Goal: Information Seeking & Learning: Find specific fact

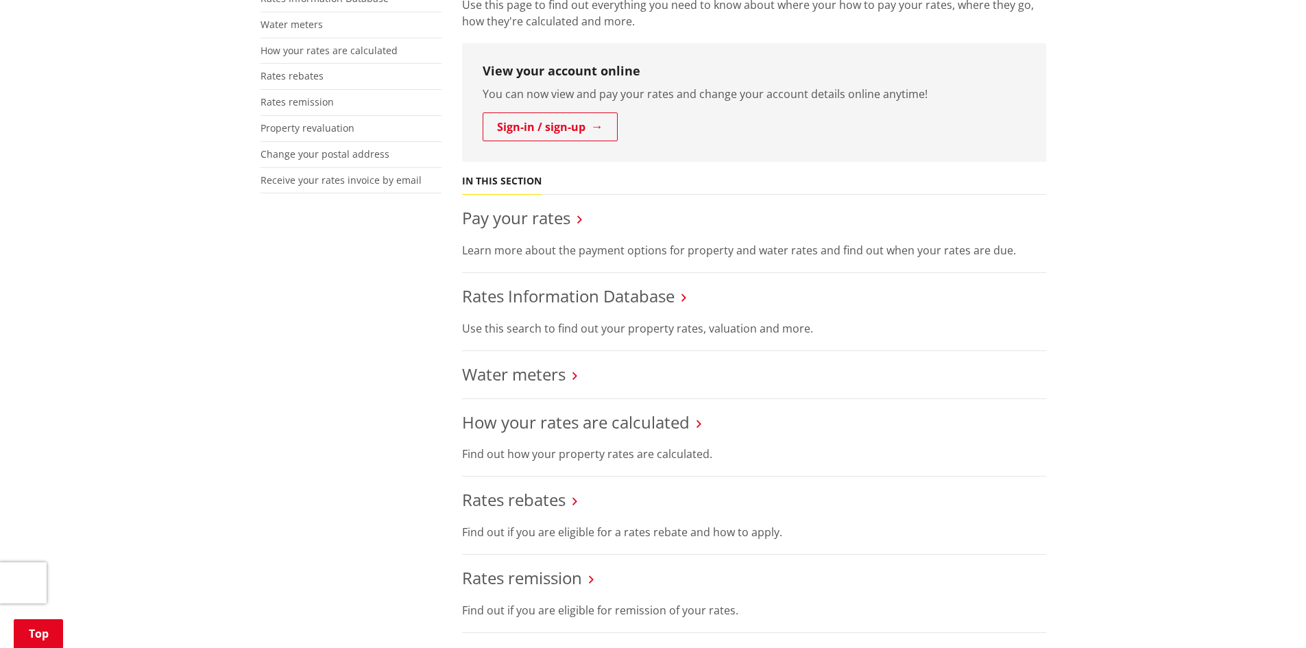
scroll to position [686, 0]
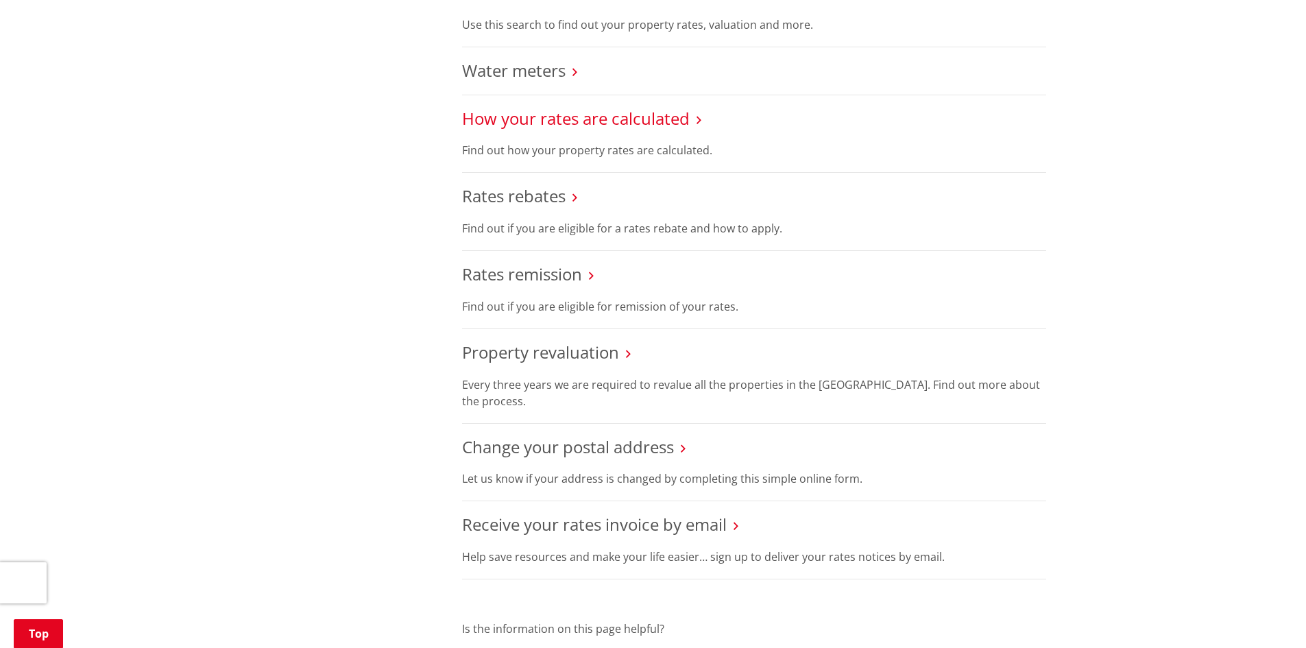
click at [613, 114] on link "How your rates are calculated" at bounding box center [576, 118] width 228 height 23
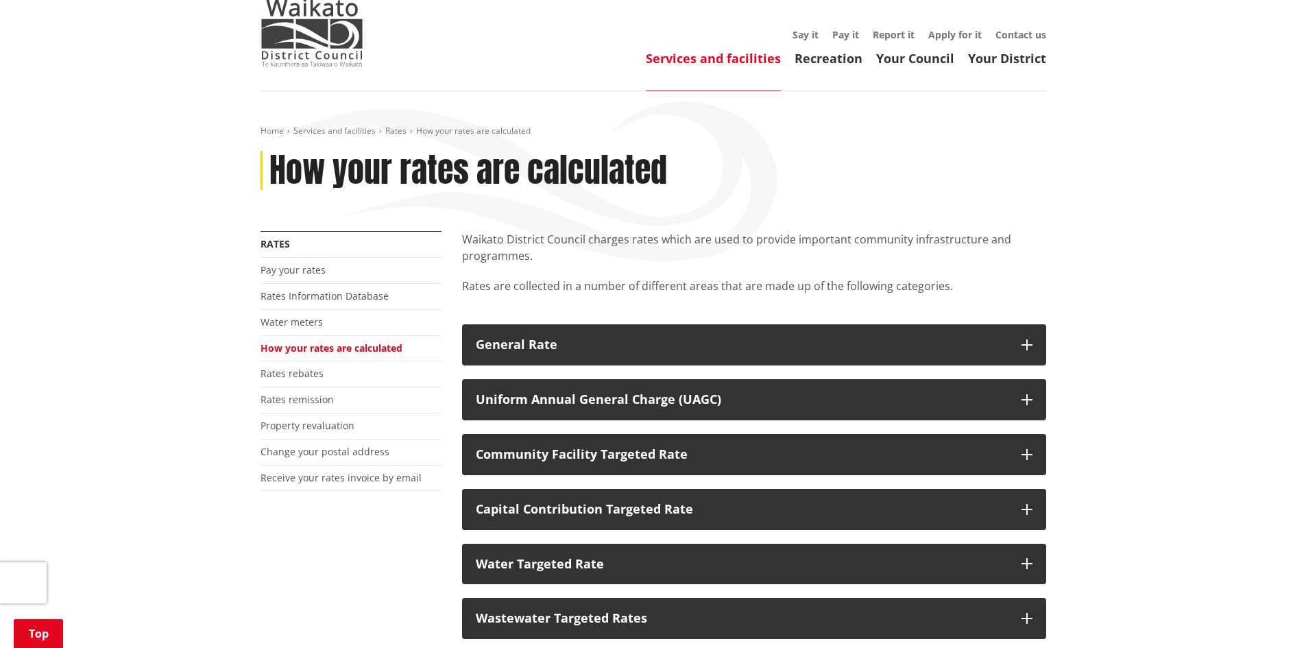
scroll to position [69, 0]
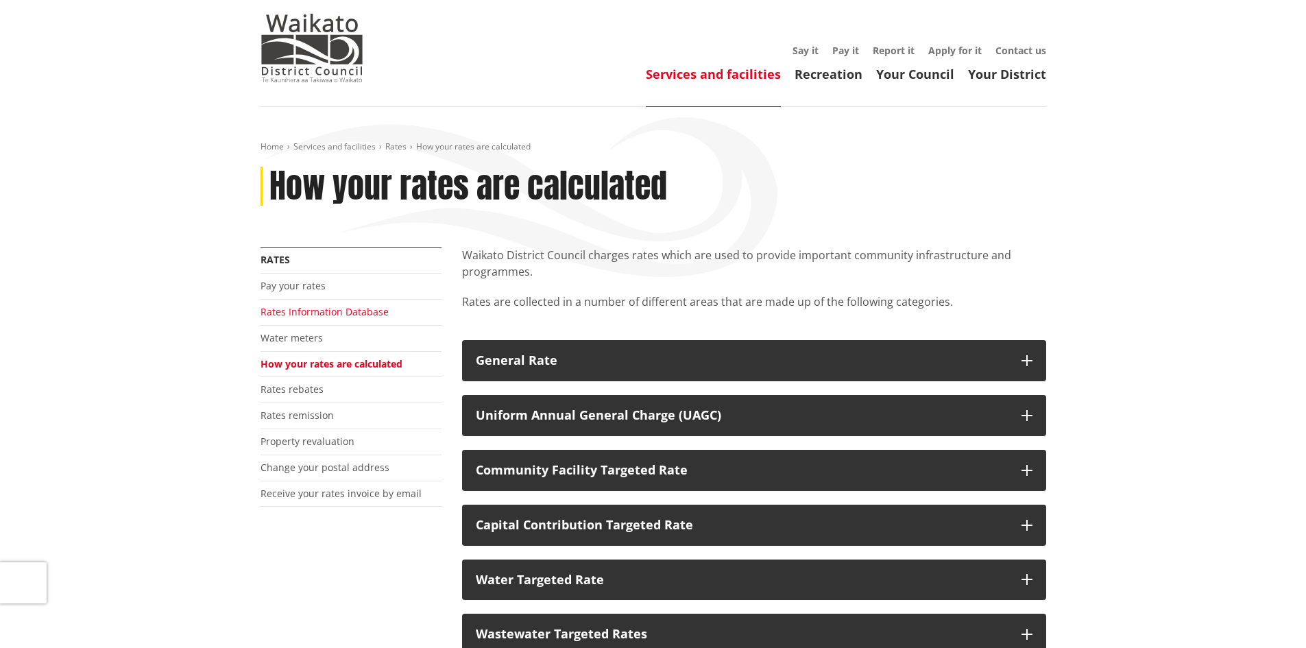
click at [361, 315] on link "Rates Information Database" at bounding box center [325, 311] width 128 height 13
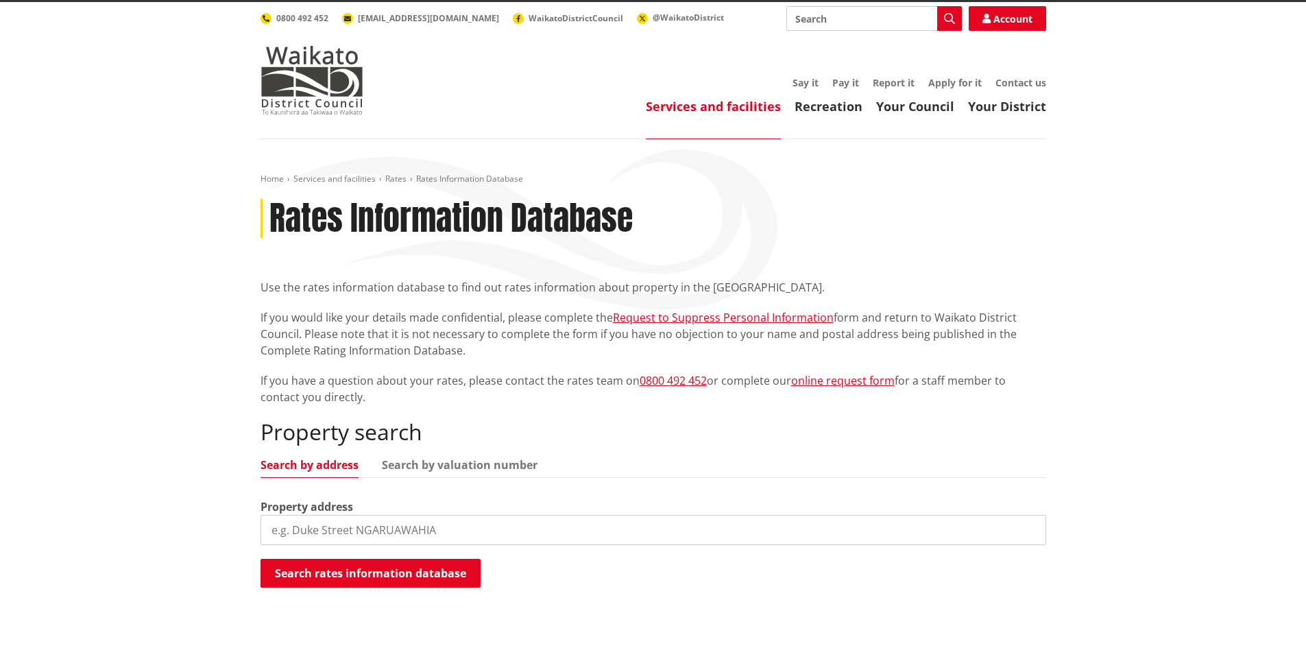
scroll to position [69, 0]
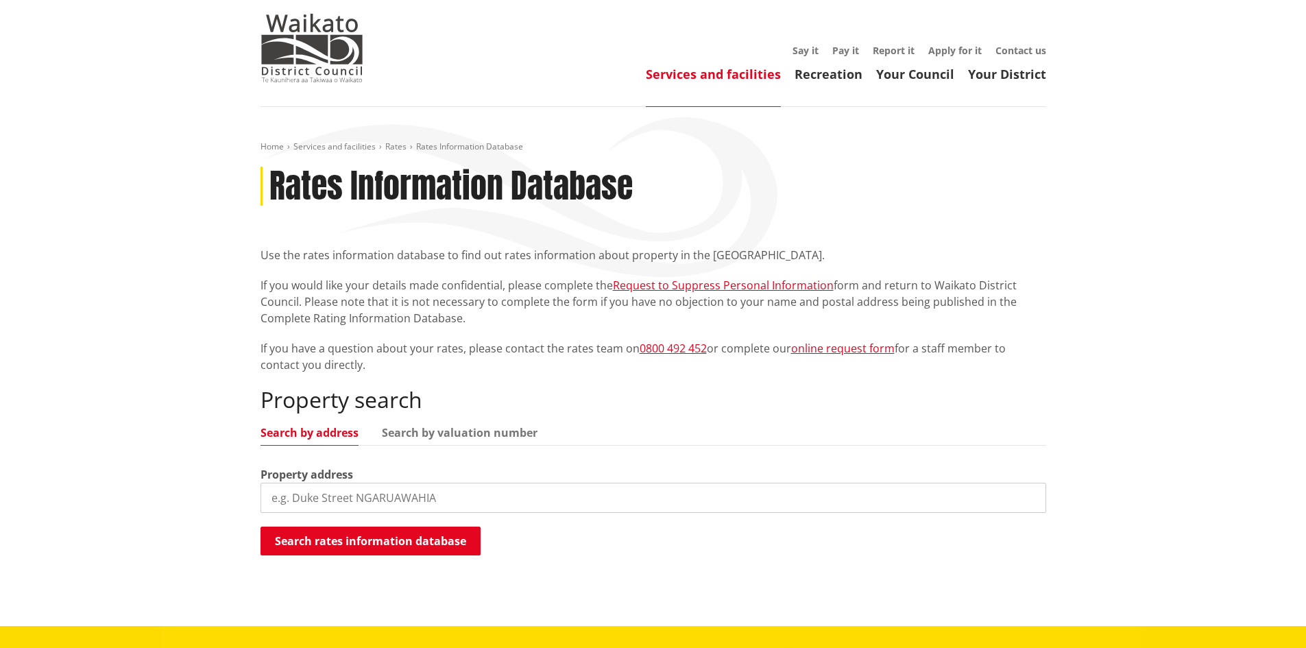
click at [400, 493] on input "search" at bounding box center [654, 498] width 786 height 30
type input "147 hakanoa street"
click at [427, 542] on button "Search rates information database" at bounding box center [371, 541] width 220 height 29
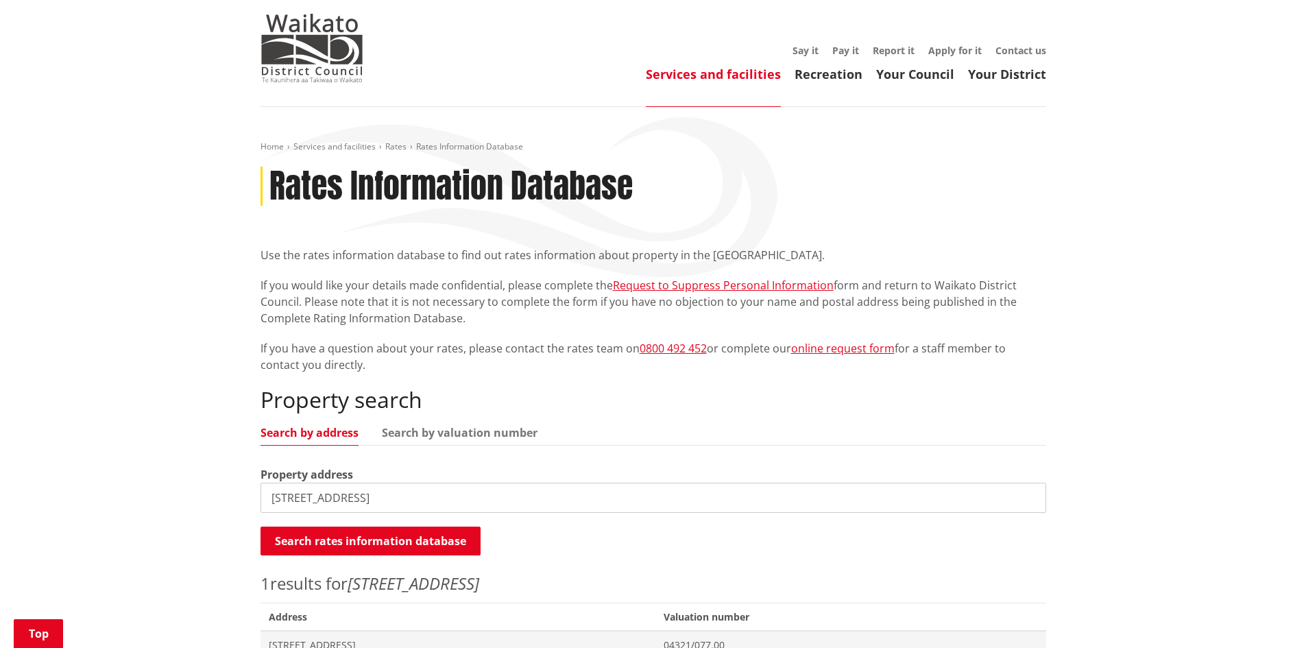
scroll to position [343, 0]
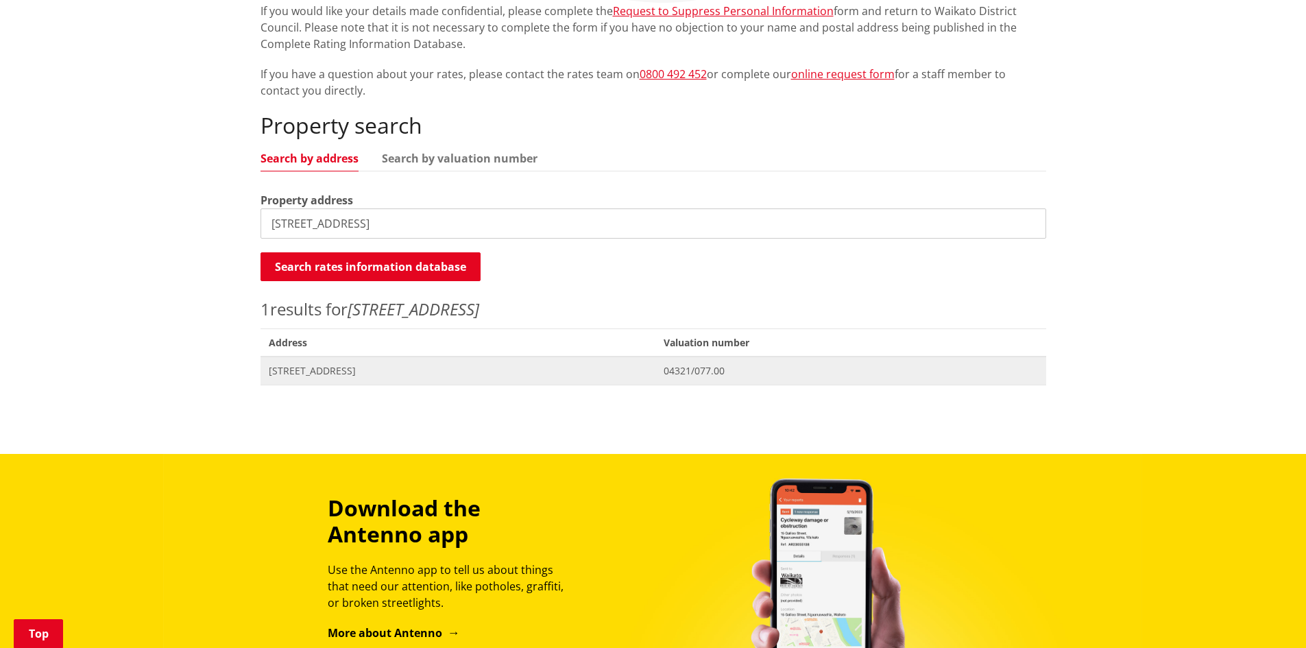
click at [333, 363] on span "Address 147 Hakanoa Street HUNTLY" at bounding box center [459, 371] width 396 height 28
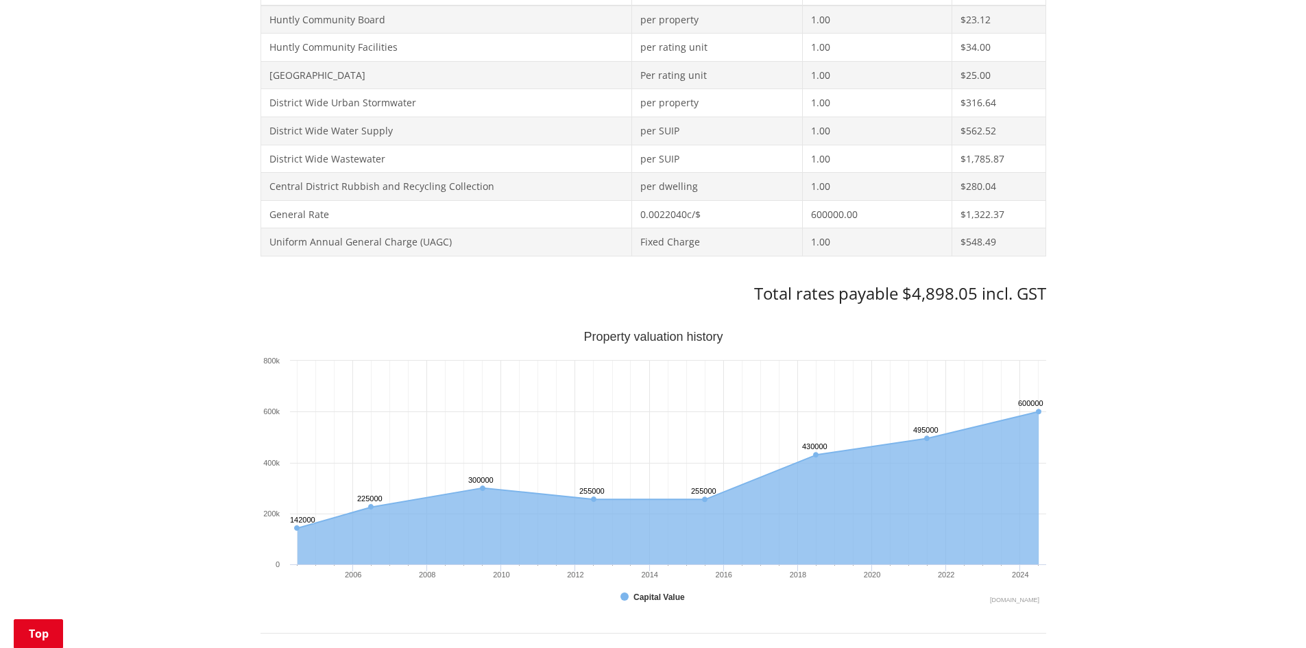
scroll to position [754, 0]
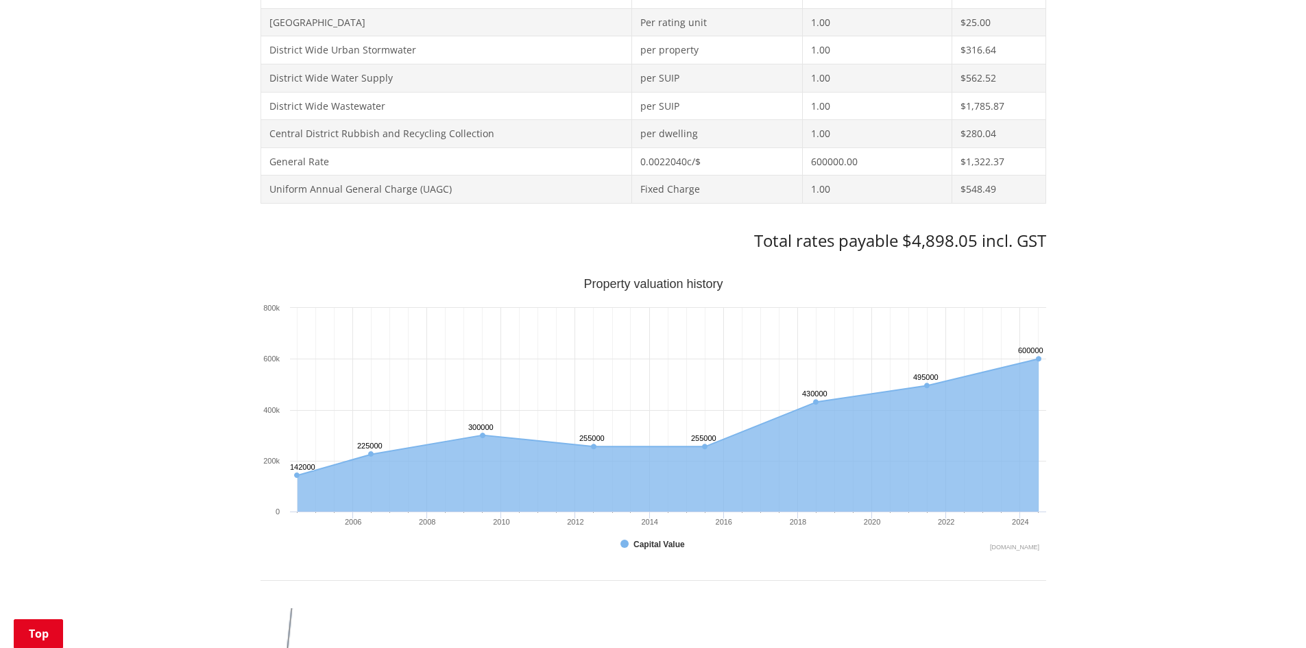
click at [1168, 454] on div "Home Services and facilities Rates Rates Information Database Rates Information…" at bounding box center [653, 395] width 1306 height 1949
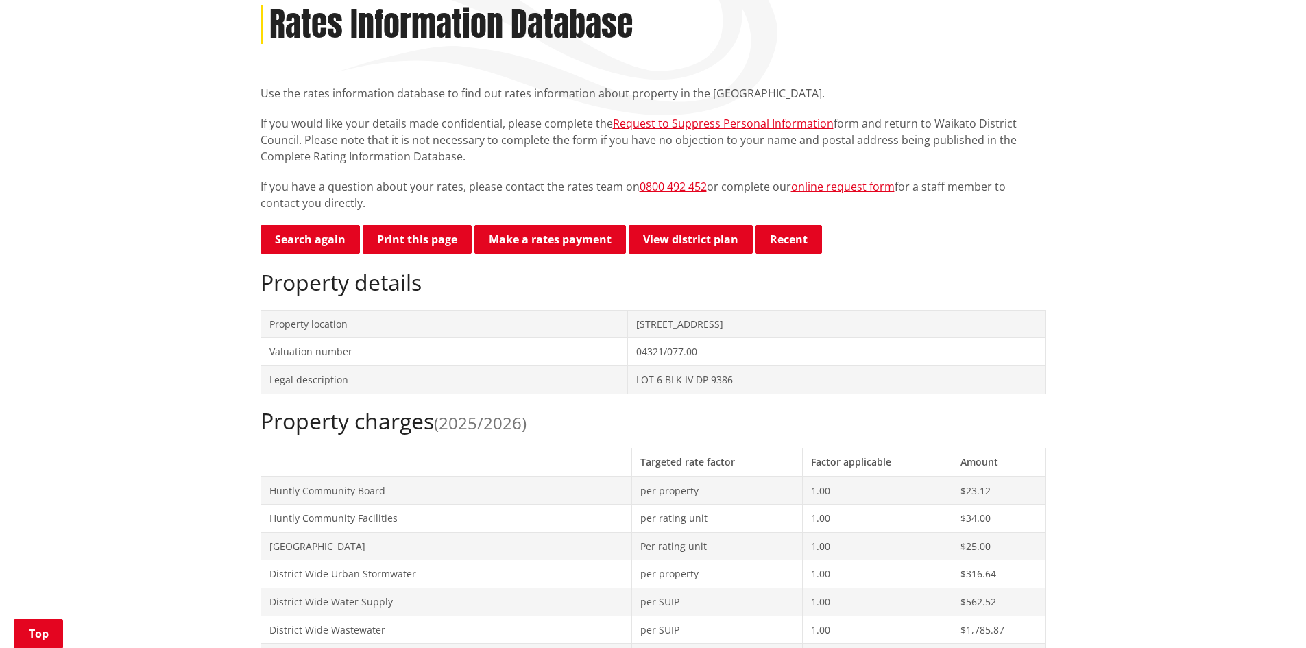
scroll to position [0, 0]
